Goal: Navigation & Orientation: Find specific page/section

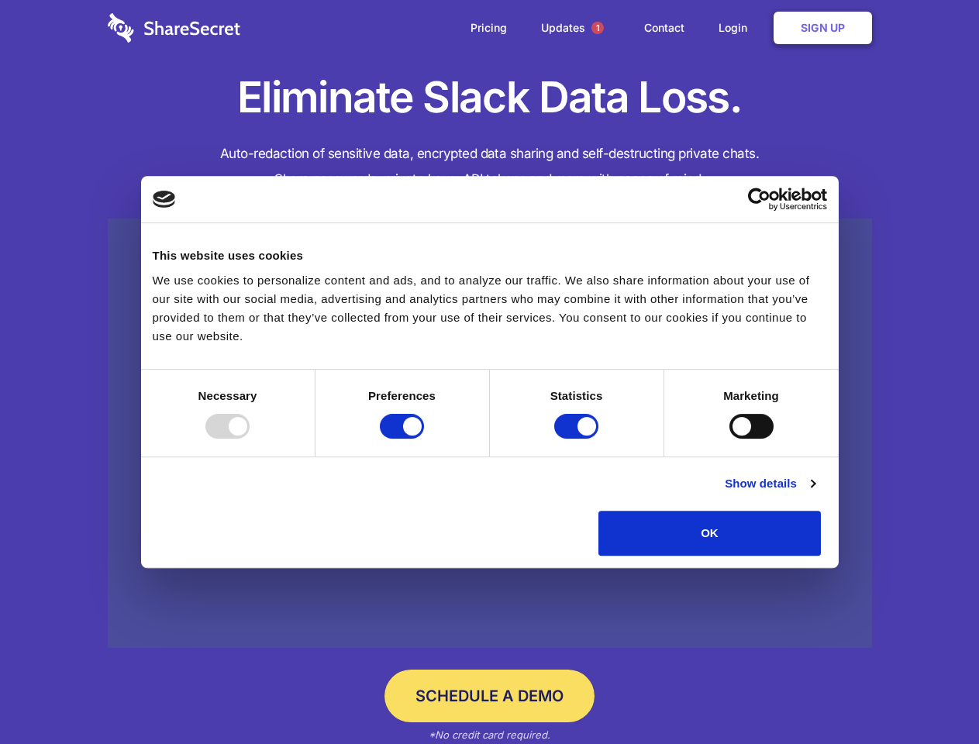
click at [250, 439] on div at bounding box center [227, 426] width 44 height 25
click at [424, 439] on input "Preferences" at bounding box center [402, 426] width 44 height 25
checkbox input "false"
click at [578, 439] on input "Statistics" at bounding box center [576, 426] width 44 height 25
checkbox input "false"
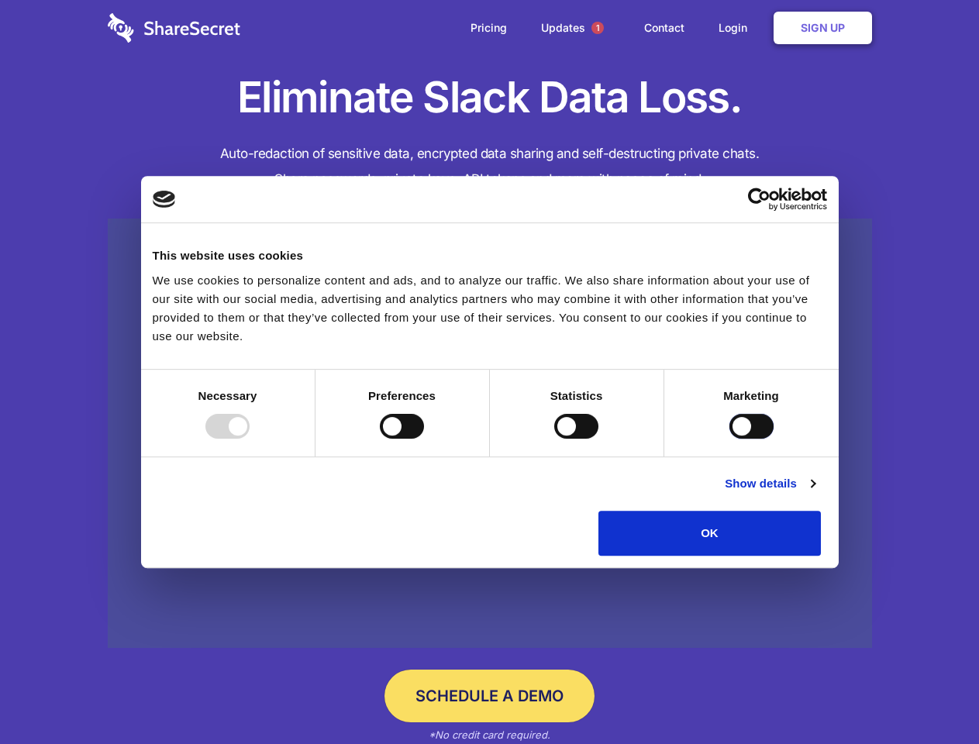
click at [730, 439] on input "Marketing" at bounding box center [752, 426] width 44 height 25
checkbox input "true"
click at [815, 493] on link "Show details" at bounding box center [770, 484] width 90 height 19
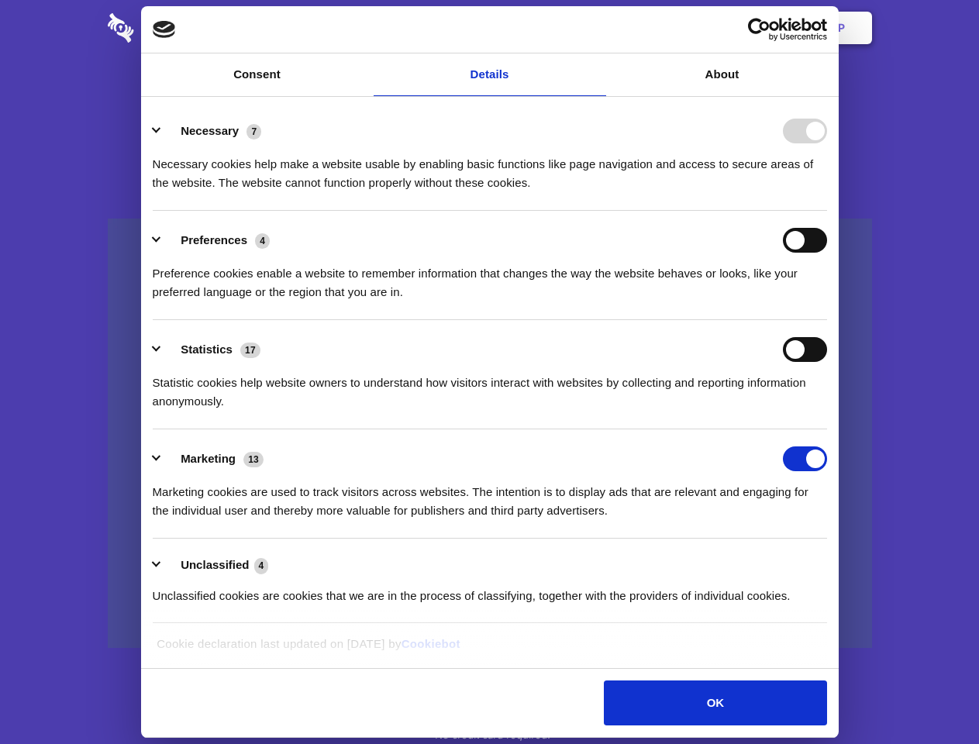
click at [827, 211] on li "Necessary 7 Necessary cookies help make a website usable by enabling basic func…" at bounding box center [490, 156] width 675 height 109
click at [597, 28] on span "1" at bounding box center [598, 28] width 12 height 12
